Goal: Complete application form

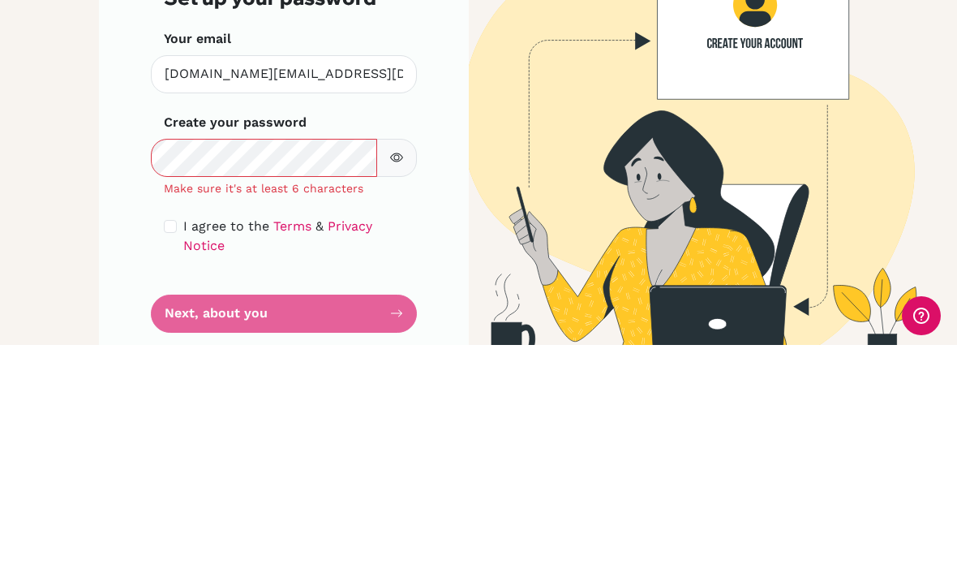
click at [385, 363] on button "button" at bounding box center [396, 382] width 41 height 38
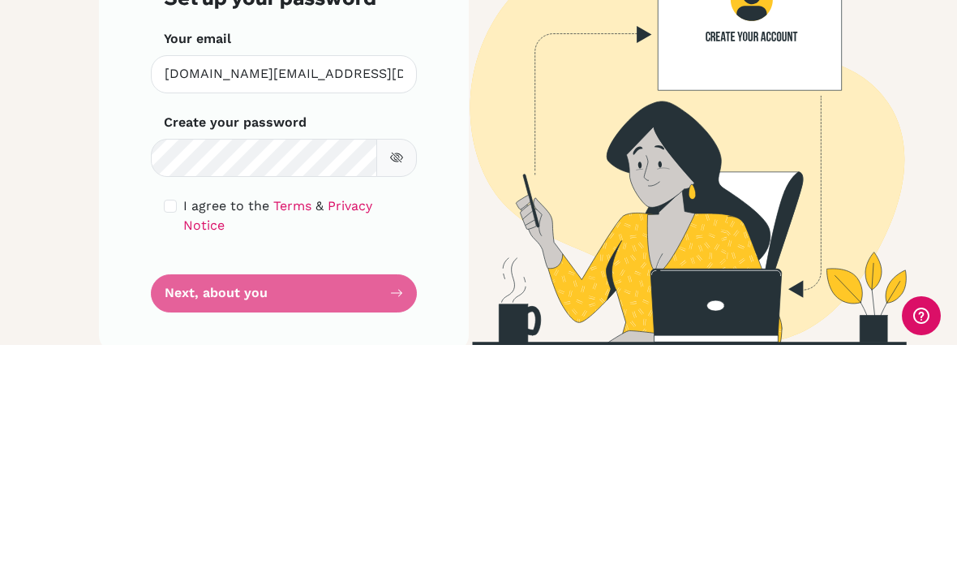
click at [487, 134] on img at bounding box center [673, 341] width 779 height 467
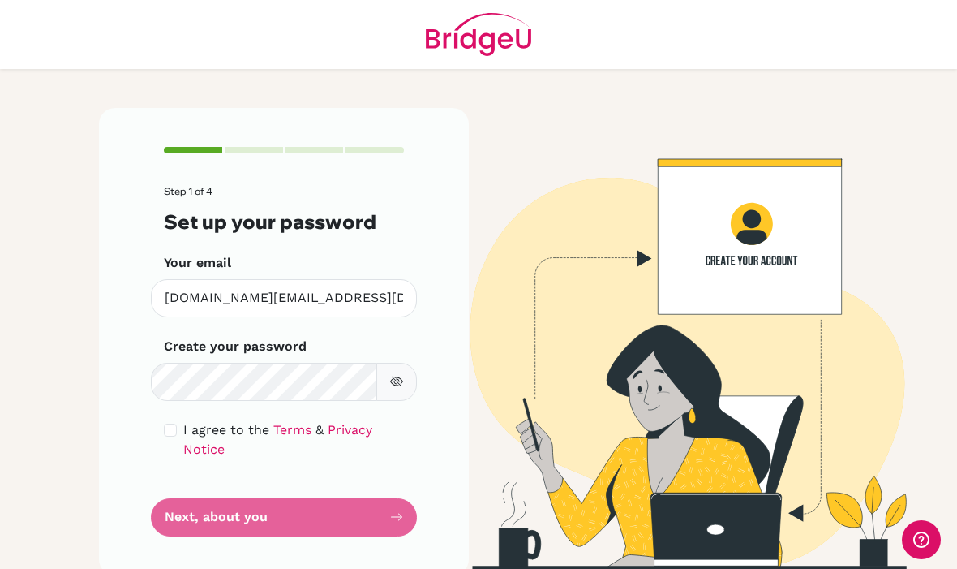
click at [327, 465] on form "Step 1 of 4 Set up your password Your email [DOMAIN_NAME][EMAIL_ADDRESS][DOMAIN…" at bounding box center [284, 361] width 240 height 350
click at [182, 420] on div "I agree to the Terms & Privacy Notice" at bounding box center [284, 439] width 240 height 39
click at [305, 438] on form "Step 1 of 4 Set up your password Your email [DOMAIN_NAME][EMAIL_ADDRESS][DOMAIN…" at bounding box center [284, 361] width 240 height 350
click at [332, 440] on form "Step 1 of 4 Set up your password Your email [DOMAIN_NAME][EMAIL_ADDRESS][DOMAIN…" at bounding box center [284, 361] width 240 height 350
click at [390, 451] on form "Step 1 of 4 Set up your password Your email [DOMAIN_NAME][EMAIL_ADDRESS][DOMAIN…" at bounding box center [284, 361] width 240 height 350
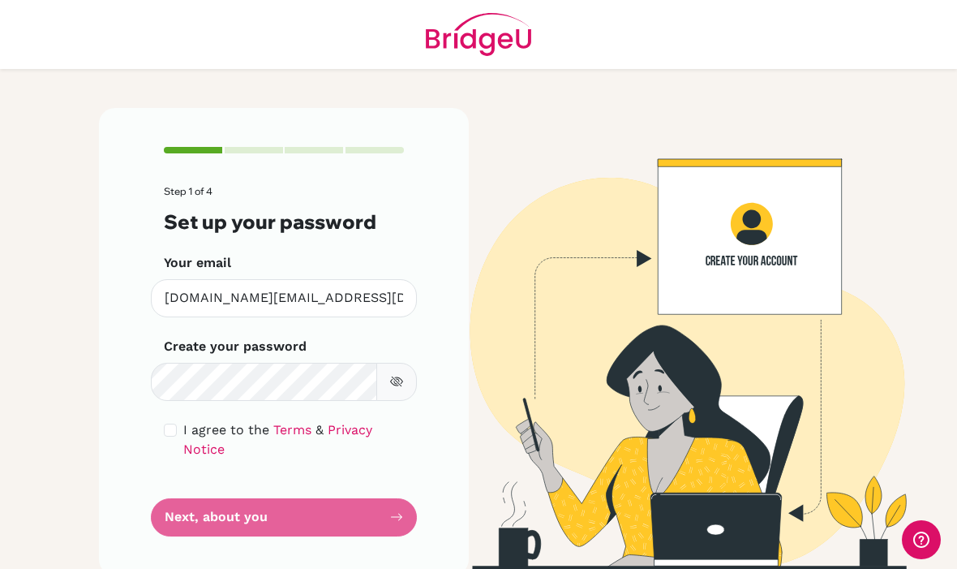
click at [389, 462] on form "Step 1 of 4 Set up your password Your email [DOMAIN_NAME][EMAIL_ADDRESS][DOMAIN…" at bounding box center [284, 361] width 240 height 350
click at [388, 462] on form "Step 1 of 4 Set up your password Your email [DOMAIN_NAME][EMAIL_ADDRESS][DOMAIN…" at bounding box center [284, 361] width 240 height 350
click at [393, 441] on form "Step 1 of 4 Set up your password Your email [DOMAIN_NAME][EMAIL_ADDRESS][DOMAIN…" at bounding box center [284, 361] width 240 height 350
click at [387, 443] on form "Step 1 of 4 Set up your password Your email [DOMAIN_NAME][EMAIL_ADDRESS][DOMAIN…" at bounding box center [284, 361] width 240 height 350
click at [374, 433] on form "Step 1 of 4 Set up your password Your email [DOMAIN_NAME][EMAIL_ADDRESS][DOMAIN…" at bounding box center [284, 361] width 240 height 350
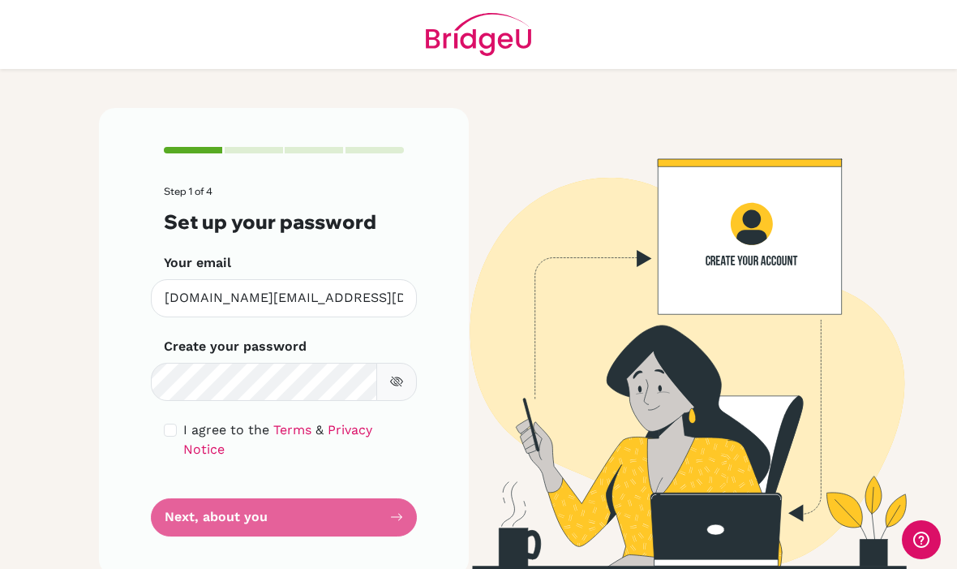
click at [168, 423] on input "checkbox" at bounding box center [170, 429] width 13 height 13
checkbox input "true"
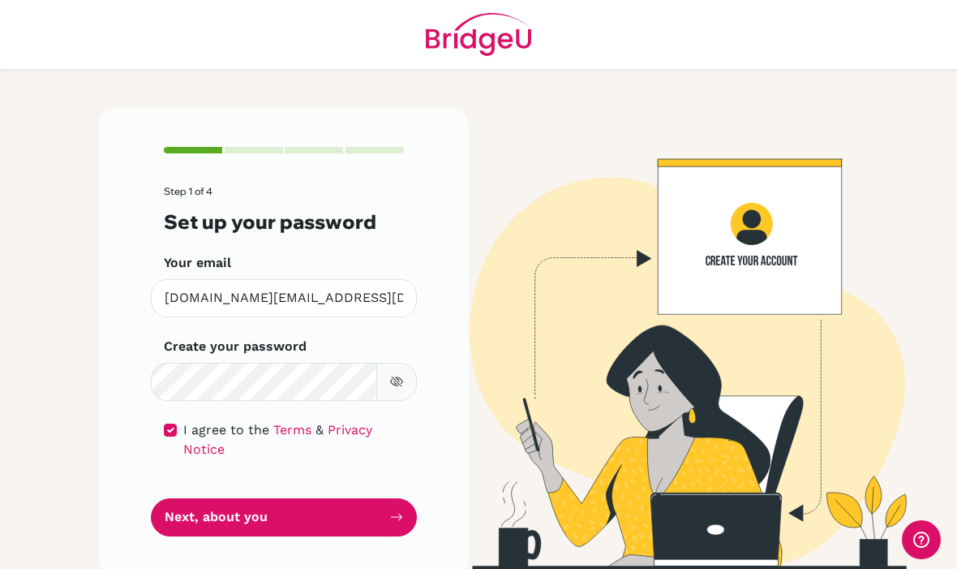
click at [211, 498] on button "Next, about you" at bounding box center [284, 517] width 266 height 38
click at [207, 498] on button "Next, about you" at bounding box center [284, 517] width 266 height 38
